Goal: Transaction & Acquisition: Book appointment/travel/reservation

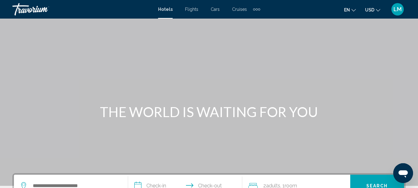
scroll to position [62, 0]
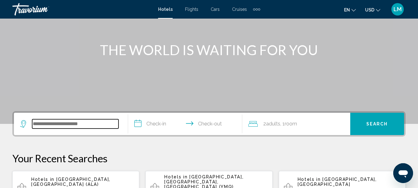
click at [46, 124] on input "Search widget" at bounding box center [75, 123] width 86 height 9
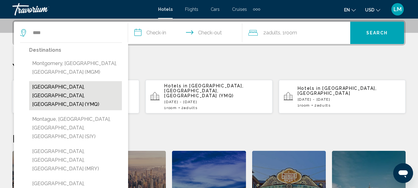
click at [50, 87] on button "Montreal, QC, Canada (YMQ)" at bounding box center [75, 95] width 93 height 29
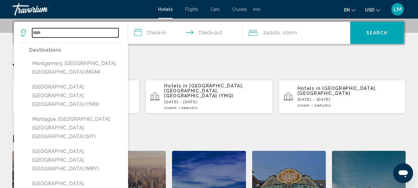
type input "**********"
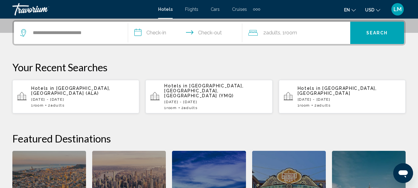
click at [140, 33] on input "**********" at bounding box center [186, 34] width 117 height 24
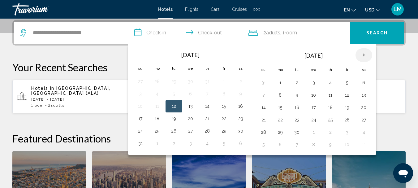
click at [364, 55] on th "Next month" at bounding box center [364, 55] width 17 height 14
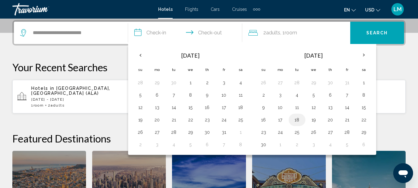
click at [297, 118] on button "18" at bounding box center [297, 120] width 10 height 9
click at [314, 119] on button "19" at bounding box center [314, 120] width 10 height 9
type input "**********"
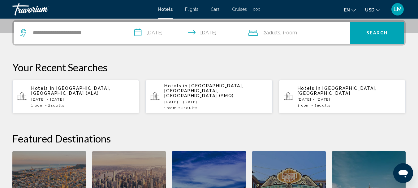
click at [255, 33] on icon "Travelers: 2 adults, 0 children" at bounding box center [253, 32] width 9 height 7
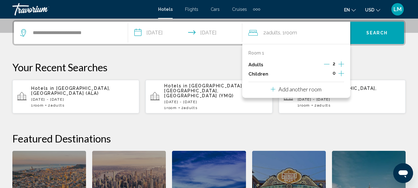
click at [341, 73] on icon "Increment children" at bounding box center [342, 74] width 6 height 6
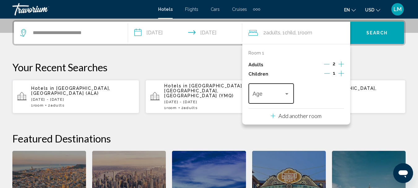
click at [286, 92] on div "Travelers: 2 adults, 1 child" at bounding box center [287, 93] width 6 height 5
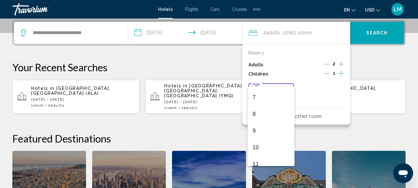
scroll to position [119, 0]
click at [263, 142] on span "10" at bounding box center [271, 143] width 37 height 17
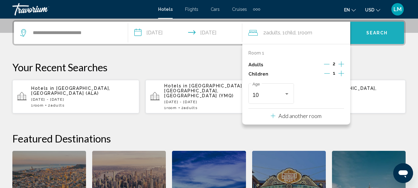
click at [372, 28] on button "Search" at bounding box center [378, 33] width 54 height 22
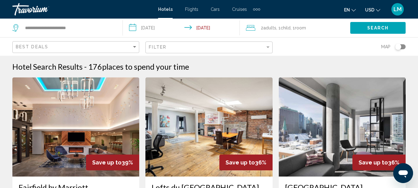
scroll to position [62, 0]
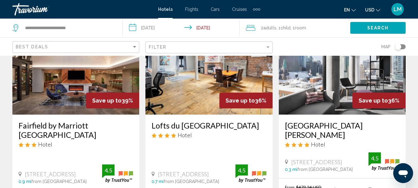
click at [403, 47] on div "Toggle map" at bounding box center [400, 46] width 11 height 5
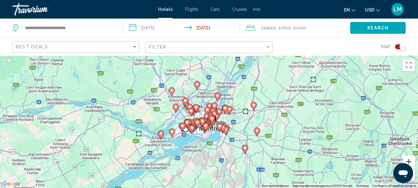
click at [411, 160] on button "Увеличить" at bounding box center [409, 161] width 12 height 12
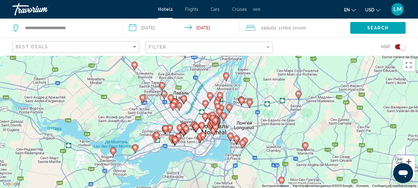
click at [411, 160] on button "Увеличить" at bounding box center [409, 161] width 12 height 12
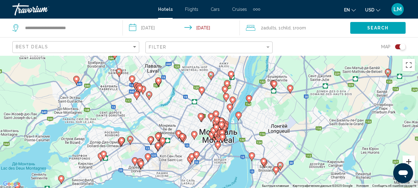
click at [411, 160] on button "Увеличить" at bounding box center [409, 161] width 12 height 12
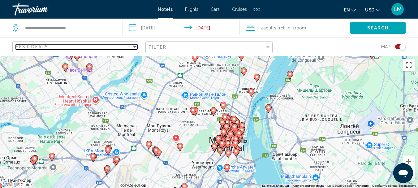
click at [51, 46] on div "Best Deals" at bounding box center [74, 46] width 116 height 5
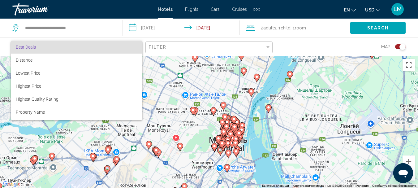
click at [84, 45] on span "Best Deals" at bounding box center [77, 47] width 122 height 13
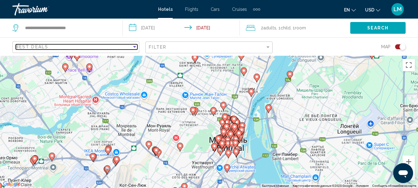
click at [74, 49] on div "Best Deals" at bounding box center [74, 46] width 116 height 5
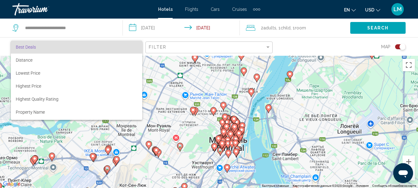
click at [114, 38] on div at bounding box center [209, 94] width 418 height 188
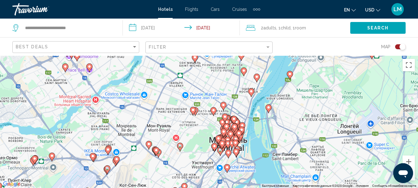
click at [271, 50] on mat-form-field "Filter" at bounding box center [209, 47] width 127 height 12
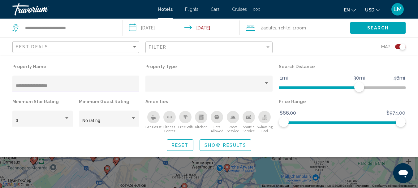
type input "**********"
click at [382, 31] on button "Search" at bounding box center [378, 27] width 55 height 11
click at [379, 26] on span "Search" at bounding box center [379, 28] width 22 height 5
click at [391, 26] on button "Search" at bounding box center [378, 27] width 55 height 11
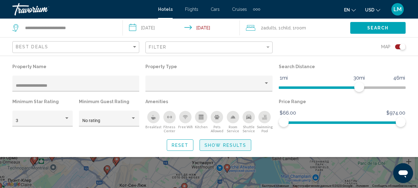
click at [214, 142] on button "Show Results" at bounding box center [226, 144] width 52 height 11
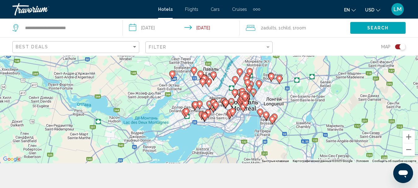
scroll to position [56, 0]
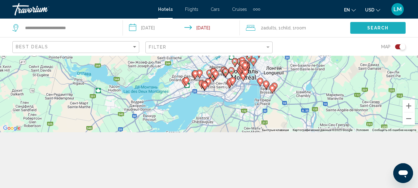
click at [361, 30] on button "Search" at bounding box center [378, 27] width 55 height 11
click at [400, 46] on div "Toggle map" at bounding box center [403, 47] width 6 height 6
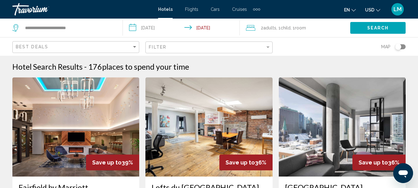
click at [400, 49] on div "Toggle map" at bounding box center [398, 47] width 6 height 6
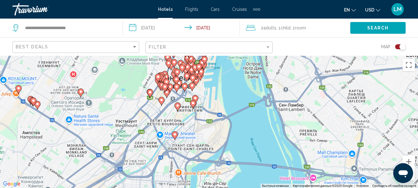
drag, startPoint x: 212, startPoint y: 139, endPoint x: 239, endPoint y: 69, distance: 75.3
click at [241, 60] on div "Чтобы активировать перетаскивание с помощью клавиатуры, нажмите Alt + Ввод. Пос…" at bounding box center [209, 122] width 418 height 132
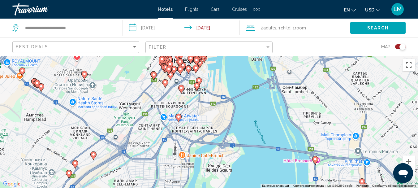
drag, startPoint x: 226, startPoint y: 119, endPoint x: 228, endPoint y: 109, distance: 10.7
click at [228, 109] on div "Чтобы активировать перетаскивание с помощью клавиатуры, нажмите Alt + Ввод. Пос…" at bounding box center [209, 122] width 418 height 132
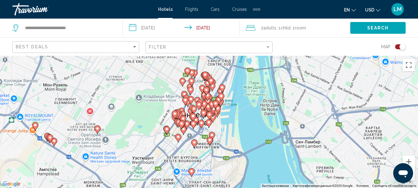
drag, startPoint x: 192, startPoint y: 112, endPoint x: 201, endPoint y: 149, distance: 38.2
click at [201, 149] on div "Чтобы активировать перетаскивание с помощью клавиатуры, нажмите Alt + Ввод. Пос…" at bounding box center [209, 122] width 418 height 132
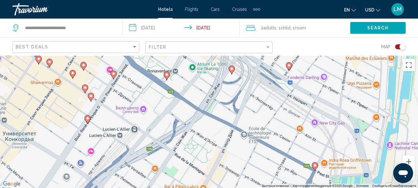
drag, startPoint x: 176, startPoint y: 88, endPoint x: 188, endPoint y: 61, distance: 29.4
click at [188, 61] on div "Чтобы активировать перетаскивание с помощью клавиатуры, нажмите Alt + Ввод. Пос…" at bounding box center [209, 122] width 418 height 132
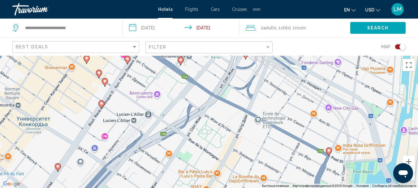
drag, startPoint x: 211, startPoint y: 115, endPoint x: 231, endPoint y: 113, distance: 20.2
click at [226, 111] on div "Чтобы активировать перетаскивание с помощью клавиатуры, нажмите Alt + Ввод. Пос…" at bounding box center [209, 122] width 418 height 132
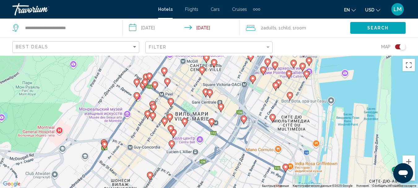
drag, startPoint x: 184, startPoint y: 95, endPoint x: 188, endPoint y: 125, distance: 30.0
click at [188, 125] on gmp-advanced-marker "Main content" at bounding box center [185, 122] width 6 height 9
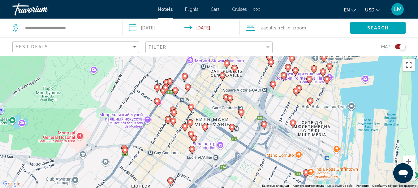
drag, startPoint x: 174, startPoint y: 109, endPoint x: 194, endPoint y: 105, distance: 20.9
click at [194, 105] on gmp-advanced-marker "Main content" at bounding box center [191, 107] width 6 height 9
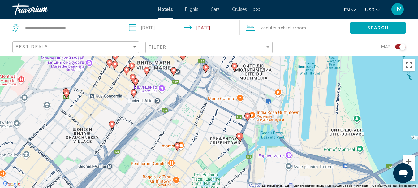
drag, startPoint x: 176, startPoint y: 158, endPoint x: 118, endPoint y: 101, distance: 81.0
click at [118, 101] on div "Чтобы активировать перетаскивание с помощью клавиатуры, нажмите Alt + Ввод. Пос…" at bounding box center [209, 122] width 418 height 132
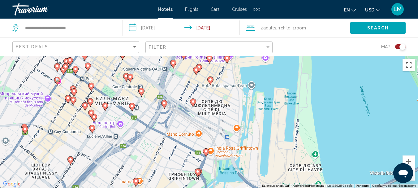
drag, startPoint x: 207, startPoint y: 123, endPoint x: 183, endPoint y: 142, distance: 31.1
click at [183, 142] on div "Чтобы активировать перетаскивание с помощью клавиатуры, нажмите Alt + Ввод. Пос…" at bounding box center [209, 122] width 418 height 132
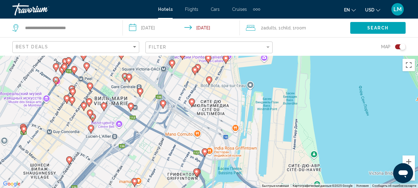
click at [187, 122] on div "Чтобы активировать перетаскивание с помощью клавиатуры, нажмите Alt + Ввод. Пос…" at bounding box center [209, 122] width 418 height 132
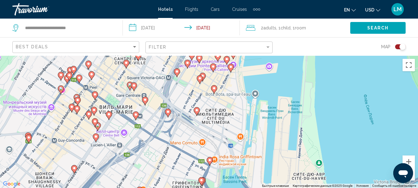
drag, startPoint x: 177, startPoint y: 124, endPoint x: 186, endPoint y: 132, distance: 12.7
click at [186, 132] on div "Чтобы активировать перетаскивание с помощью клавиатуры, нажмите Alt + Ввод. Пос…" at bounding box center [209, 122] width 418 height 132
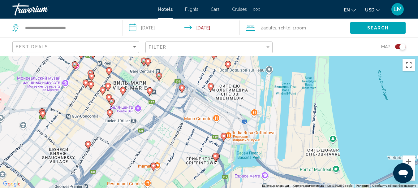
drag, startPoint x: 206, startPoint y: 127, endPoint x: 222, endPoint y: 97, distance: 34.1
click at [220, 100] on div "Чтобы активировать перетаскивание с помощью клавиатуры, нажмите Alt + Ввод. Пос…" at bounding box center [209, 122] width 418 height 132
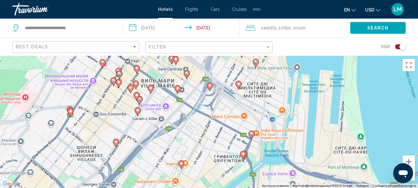
drag, startPoint x: 193, startPoint y: 116, endPoint x: 215, endPoint y: 120, distance: 22.4
click at [215, 120] on div "Чтобы активировать перетаскивание с помощью клавиатуры, нажмите Alt + Ввод. Пос…" at bounding box center [209, 122] width 418 height 132
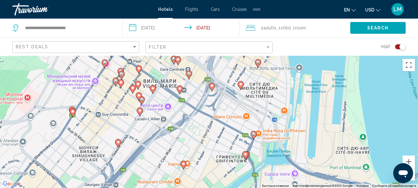
click at [152, 89] on image "Main content" at bounding box center [153, 88] width 4 height 4
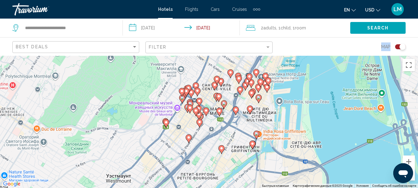
drag, startPoint x: 232, startPoint y: 125, endPoint x: 232, endPoint y: 48, distance: 77.1
click at [232, 56] on div "**********" at bounding box center [209, 150] width 418 height 188
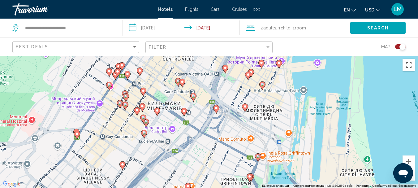
drag, startPoint x: 184, startPoint y: 127, endPoint x: 189, endPoint y: 150, distance: 23.9
click at [189, 150] on div "Чтобы активировать перетаскивание с помощью клавиатуры, нажмите Alt + Ввод. Пос…" at bounding box center [209, 122] width 418 height 132
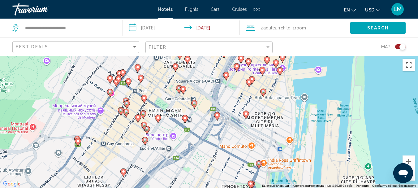
click at [187, 118] on image "Main content" at bounding box center [185, 118] width 4 height 4
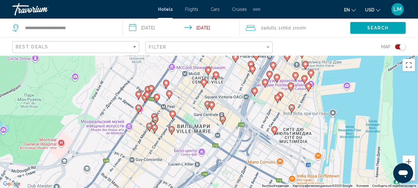
drag, startPoint x: 198, startPoint y: 152, endPoint x: 229, endPoint y: 52, distance: 104.2
click at [229, 56] on div "**********" at bounding box center [209, 150] width 418 height 188
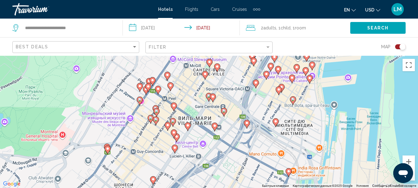
click at [175, 147] on image "Main content" at bounding box center [175, 148] width 4 height 4
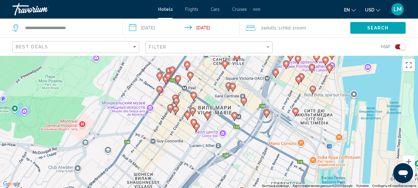
drag, startPoint x: 229, startPoint y: 141, endPoint x: 247, endPoint y: 37, distance: 105.3
click at [250, 56] on div "**********" at bounding box center [209, 150] width 418 height 188
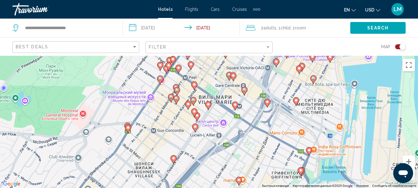
click at [195, 111] on image "Main content" at bounding box center [195, 112] width 4 height 4
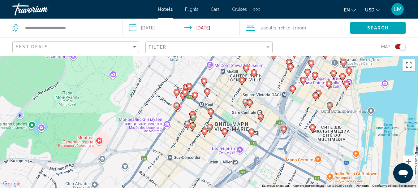
drag, startPoint x: 226, startPoint y: 127, endPoint x: 238, endPoint y: 60, distance: 68.2
click at [238, 60] on div "Чтобы активировать перетаскивание с помощью клавиатуры, нажмите Alt + Ввод. Пос…" at bounding box center [209, 122] width 418 height 132
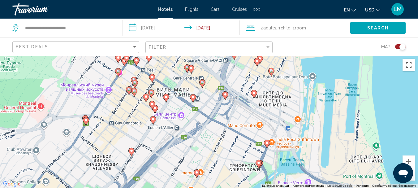
drag, startPoint x: 232, startPoint y: 99, endPoint x: 168, endPoint y: 82, distance: 65.7
click at [168, 82] on div "Чтобы активировать перетаскивание с помощью клавиатуры, нажмите Alt + Ввод. Пос…" at bounding box center [209, 122] width 418 height 132
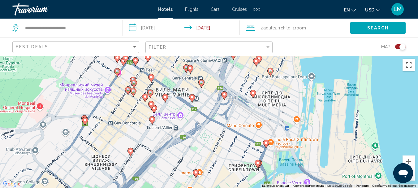
click at [152, 92] on image "Main content" at bounding box center [151, 93] width 4 height 4
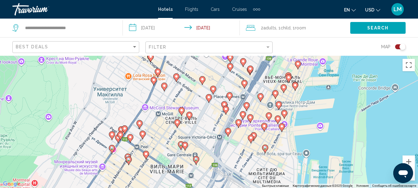
drag, startPoint x: 185, startPoint y: 136, endPoint x: 180, endPoint y: 76, distance: 60.0
click at [179, 70] on div "Чтобы активировать перетаскивание с помощью клавиатуры, нажмите Alt + Ввод. Пос…" at bounding box center [209, 122] width 418 height 132
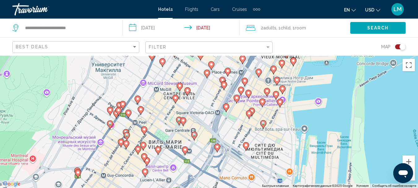
drag, startPoint x: 199, startPoint y: 109, endPoint x: 197, endPoint y: 106, distance: 4.0
click at [197, 106] on div "Чтобы активировать перетаскивание с помощью клавиатуры, нажмите Alt + Ввод. Пос…" at bounding box center [209, 122] width 418 height 132
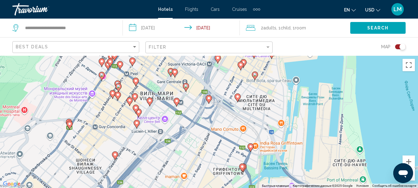
drag, startPoint x: 184, startPoint y: 120, endPoint x: 174, endPoint y: 71, distance: 49.9
click at [176, 71] on icon "Main content" at bounding box center [175, 73] width 6 height 8
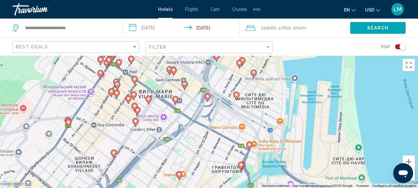
click at [129, 99] on image "Main content" at bounding box center [129, 99] width 4 height 4
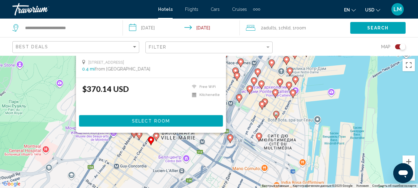
drag, startPoint x: 225, startPoint y: 135, endPoint x: 246, endPoint y: 56, distance: 82.0
click at [246, 57] on div "Чтобы активировать перетаскивание с помощью клавиатуры, нажмите Alt + Ввод. Пос…" at bounding box center [209, 122] width 418 height 132
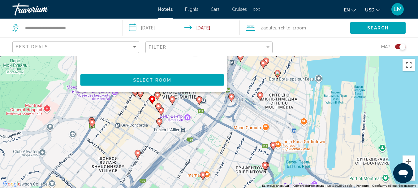
drag, startPoint x: 254, startPoint y: 140, endPoint x: 255, endPoint y: 99, distance: 40.9
click at [255, 99] on div "Чтобы активировать перетаскивание с помощью клавиатуры, нажмите Alt + Ввод. Пос…" at bounding box center [209, 122] width 418 height 132
click at [140, 94] on image "Main content" at bounding box center [140, 93] width 4 height 4
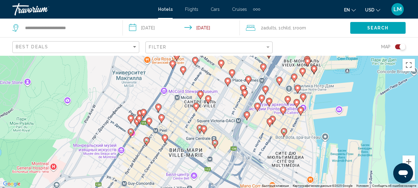
drag, startPoint x: 247, startPoint y: 159, endPoint x: 242, endPoint y: 84, distance: 74.5
click at [254, 76] on div "Чтобы активировать перетаскивание с помощью клавиатуры, нажмите Alt + Ввод. Пос…" at bounding box center [209, 122] width 418 height 132
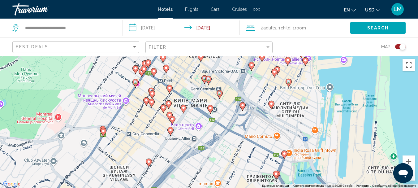
drag, startPoint x: 219, startPoint y: 117, endPoint x: 221, endPoint y: 86, distance: 31.1
click at [224, 72] on div "Чтобы активировать перетаскивание с помощью клавиатуры, нажмите Alt + Ввод. Пос…" at bounding box center [209, 122] width 418 height 132
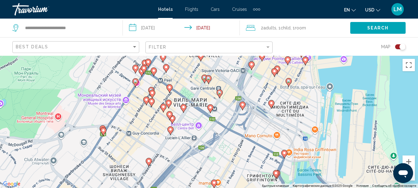
click at [209, 109] on icon "Main content" at bounding box center [210, 108] width 6 height 8
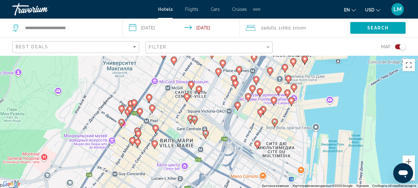
drag, startPoint x: 245, startPoint y: 128, endPoint x: 226, endPoint y: 76, distance: 55.2
click at [231, 65] on div "Чтобы активировать перетаскивание с помощью клавиатуры, нажмите Alt + Ввод. Пос…" at bounding box center [209, 122] width 418 height 132
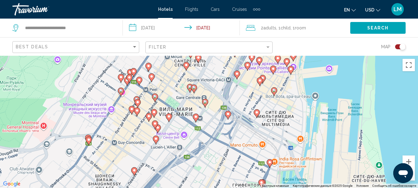
drag, startPoint x: 218, startPoint y: 132, endPoint x: 218, endPoint y: 92, distance: 39.3
click at [218, 92] on div "Чтобы активировать перетаскивание с помощью клавиатуры, нажмите Alt + Ввод. Пос…" at bounding box center [209, 122] width 418 height 132
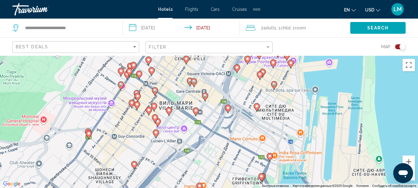
click at [204, 96] on image "Main content" at bounding box center [205, 96] width 4 height 4
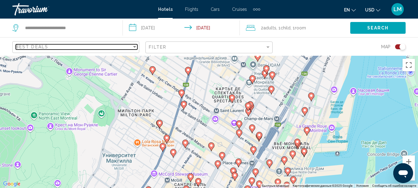
click at [128, 45] on div "Best Deals" at bounding box center [74, 46] width 116 height 5
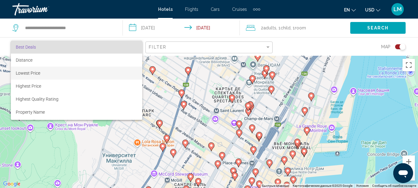
click at [52, 74] on span "Lowest Price" at bounding box center [77, 73] width 122 height 13
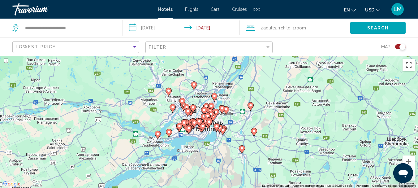
click at [395, 27] on button "Search" at bounding box center [378, 27] width 55 height 11
click at [396, 49] on div "Toggle map" at bounding box center [400, 46] width 11 height 5
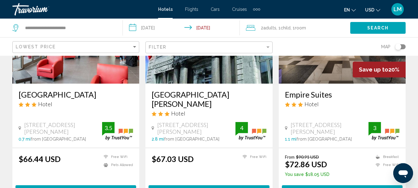
scroll to position [62, 0]
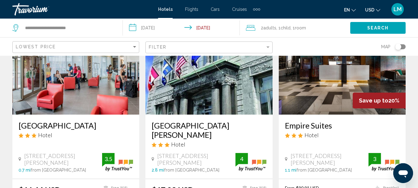
click at [379, 9] on icon "Change currency" at bounding box center [378, 10] width 4 height 4
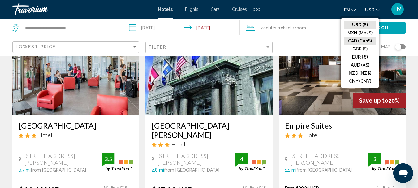
click at [365, 40] on button "CAD (Can$)" at bounding box center [360, 41] width 31 height 8
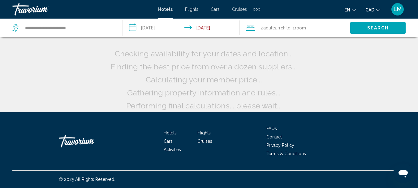
scroll to position [0, 0]
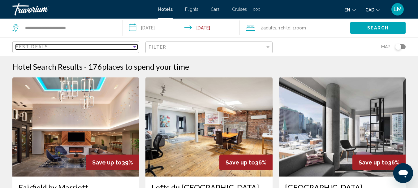
click at [134, 48] on div "Sort by" at bounding box center [135, 46] width 6 height 5
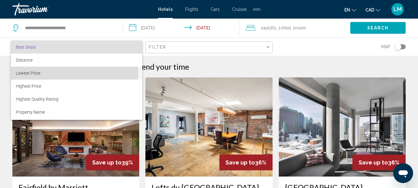
click at [38, 71] on span "Lowest Price" at bounding box center [28, 73] width 24 height 5
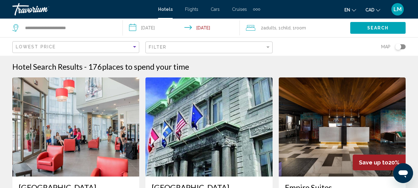
drag, startPoint x: 375, startPoint y: 32, endPoint x: 380, endPoint y: 35, distance: 5.8
click at [375, 32] on button "Search" at bounding box center [378, 27] width 55 height 11
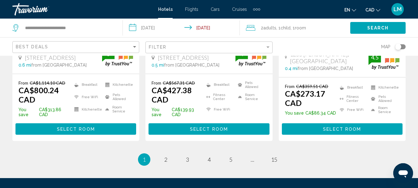
scroll to position [930, 0]
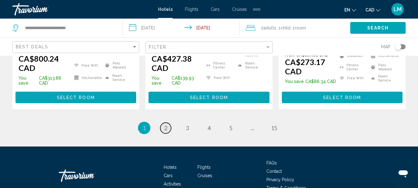
click at [169, 123] on link "page 2" at bounding box center [165, 128] width 11 height 11
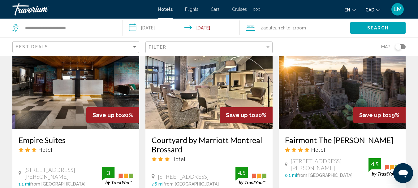
scroll to position [557, 0]
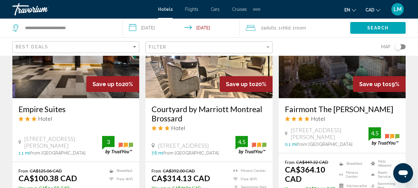
drag, startPoint x: 26, startPoint y: 127, endPoint x: 52, endPoint y: 135, distance: 27.1
click at [52, 135] on span "1606 Rue Saint Hubert, Montreal" at bounding box center [63, 142] width 78 height 14
copy span "1606 Rue Saint Hubert, Montreal"
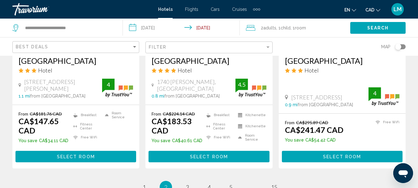
scroll to position [898, 0]
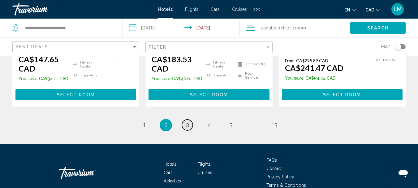
click at [185, 120] on link "page 3" at bounding box center [187, 125] width 11 height 11
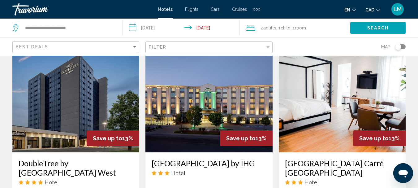
scroll to position [805, 0]
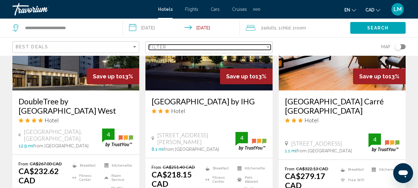
click at [243, 46] on div "Filter" at bounding box center [207, 47] width 116 height 5
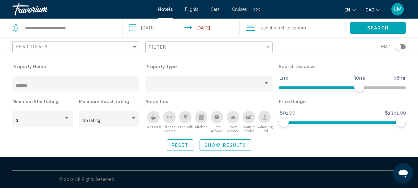
scroll to position [220, 0]
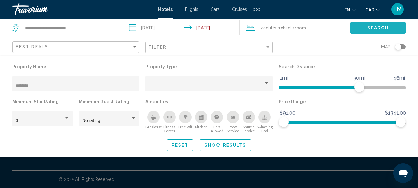
click at [373, 24] on button "Search" at bounding box center [378, 27] width 55 height 11
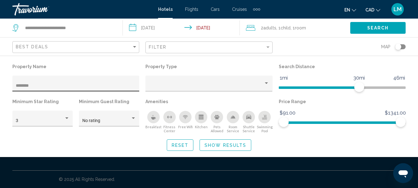
click at [16, 83] on div "********" at bounding box center [76, 85] width 120 height 13
click at [16, 86] on input "********" at bounding box center [76, 85] width 120 height 5
type input "**********"
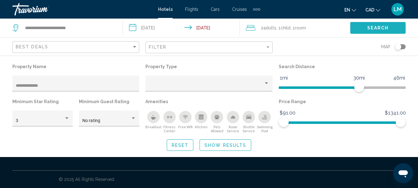
click at [382, 25] on button "Search" at bounding box center [378, 27] width 55 height 11
click at [238, 142] on button "Show Results" at bounding box center [226, 144] width 52 height 11
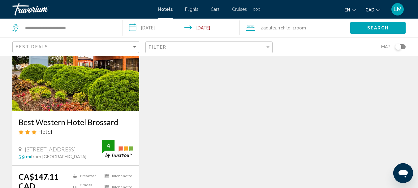
scroll to position [3, 0]
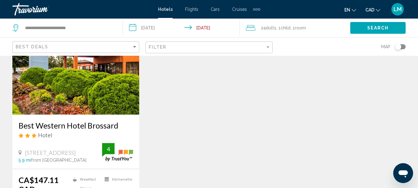
drag, startPoint x: 26, startPoint y: 147, endPoint x: 49, endPoint y: 154, distance: 24.2
click at [49, 154] on span "[STREET_ADDRESS]" at bounding box center [50, 152] width 51 height 7
click at [34, 149] on span "[STREET_ADDRESS]" at bounding box center [50, 152] width 51 height 7
drag, startPoint x: 24, startPoint y: 144, endPoint x: 54, endPoint y: 152, distance: 31.3
click at [54, 152] on div "[STREET_ADDRESS]" at bounding box center [61, 152] width 84 height 7
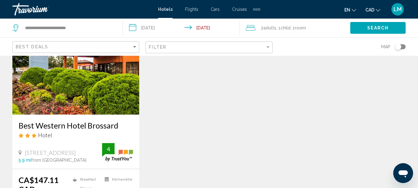
copy span "[STREET_ADDRESS]"
